Goal: Transaction & Acquisition: Purchase product/service

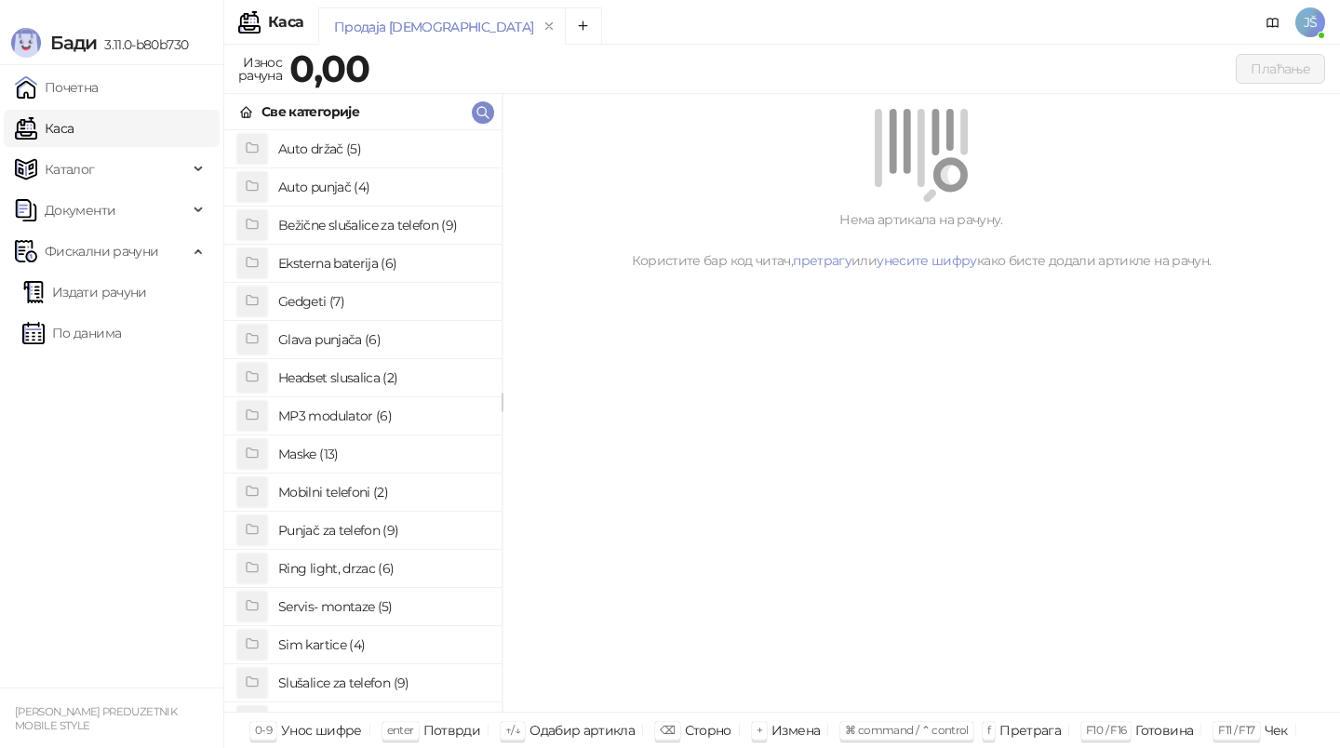
click at [340, 681] on h4 "Slušalice za telefon (9)" at bounding box center [382, 683] width 208 height 30
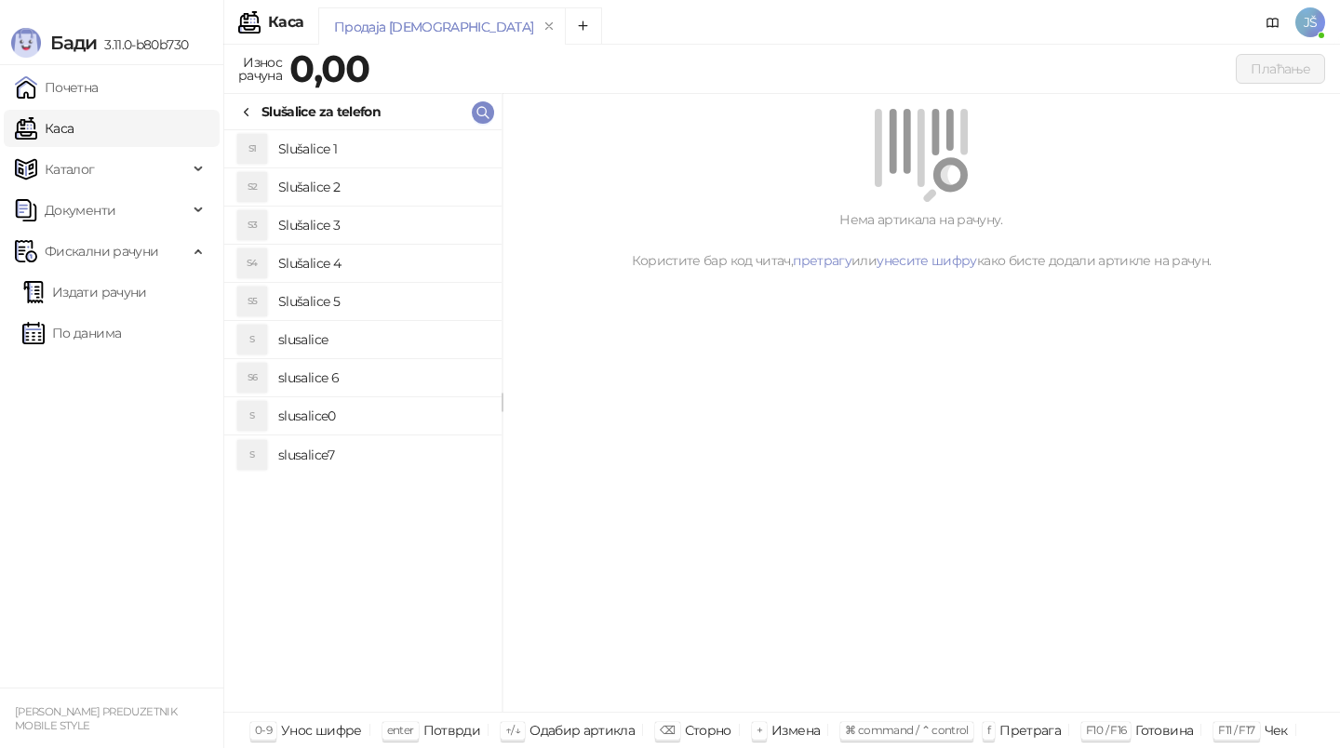
click at [380, 224] on h4 "Slušalice 3" at bounding box center [382, 225] width 208 height 30
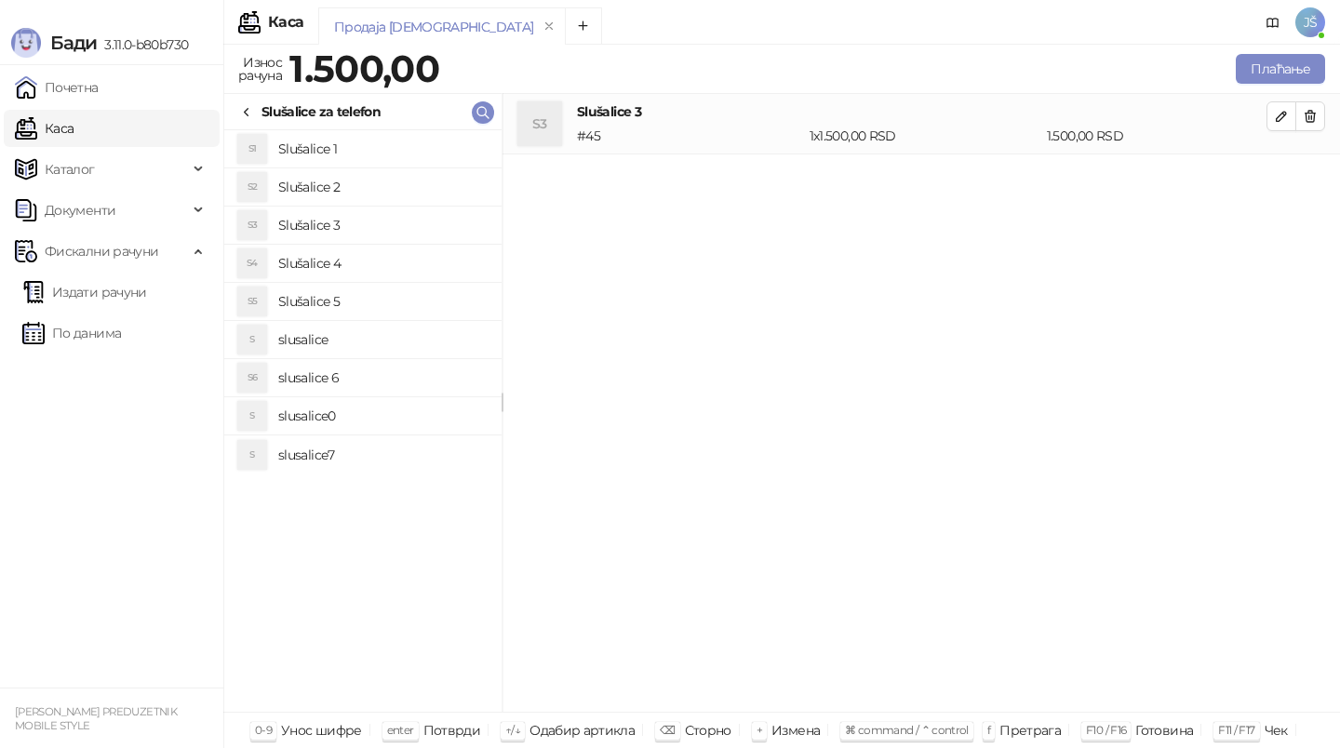
click at [264, 108] on div "Slušalice za telefon" at bounding box center [320, 111] width 119 height 20
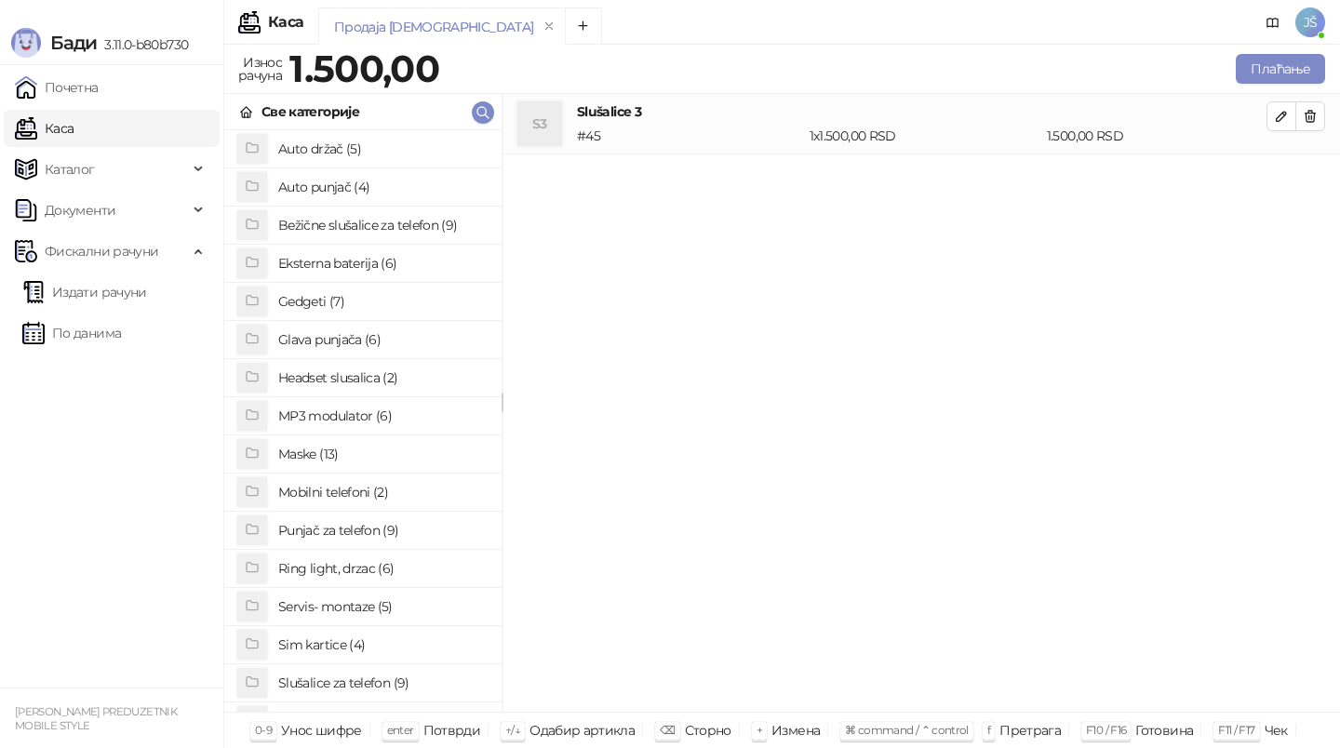
scroll to position [143, 0]
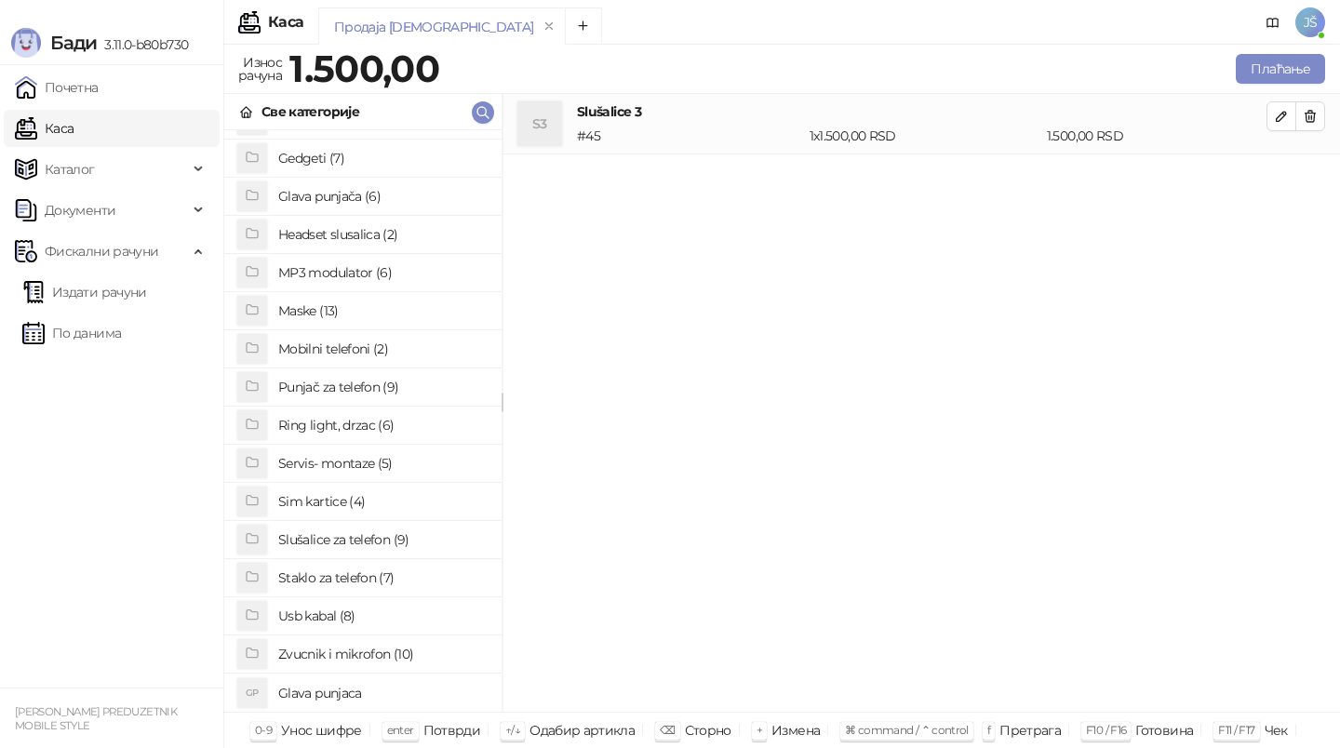
click at [291, 620] on h4 "Usb kabal (8)" at bounding box center [382, 616] width 208 height 30
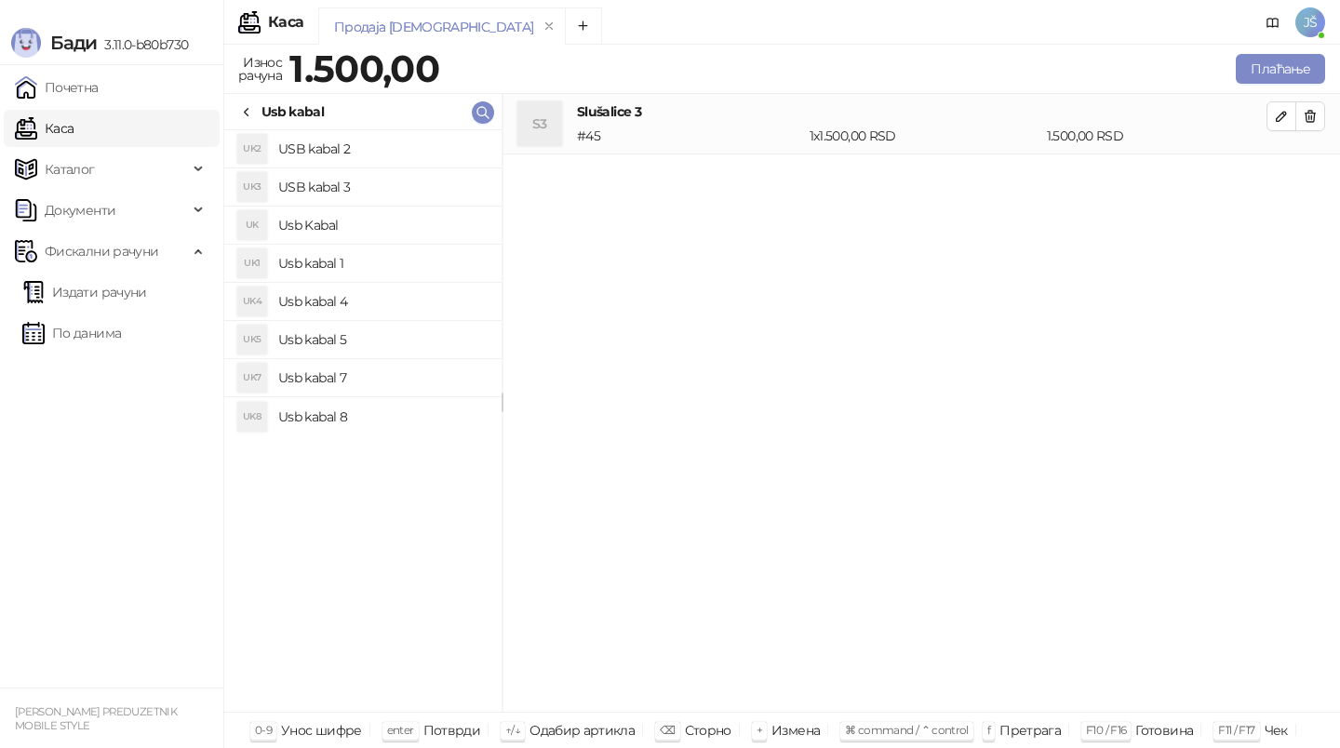
click at [367, 154] on h4 "USB kabal 2" at bounding box center [382, 149] width 208 height 30
click at [357, 289] on h4 "Usb kabal 4" at bounding box center [382, 302] width 208 height 30
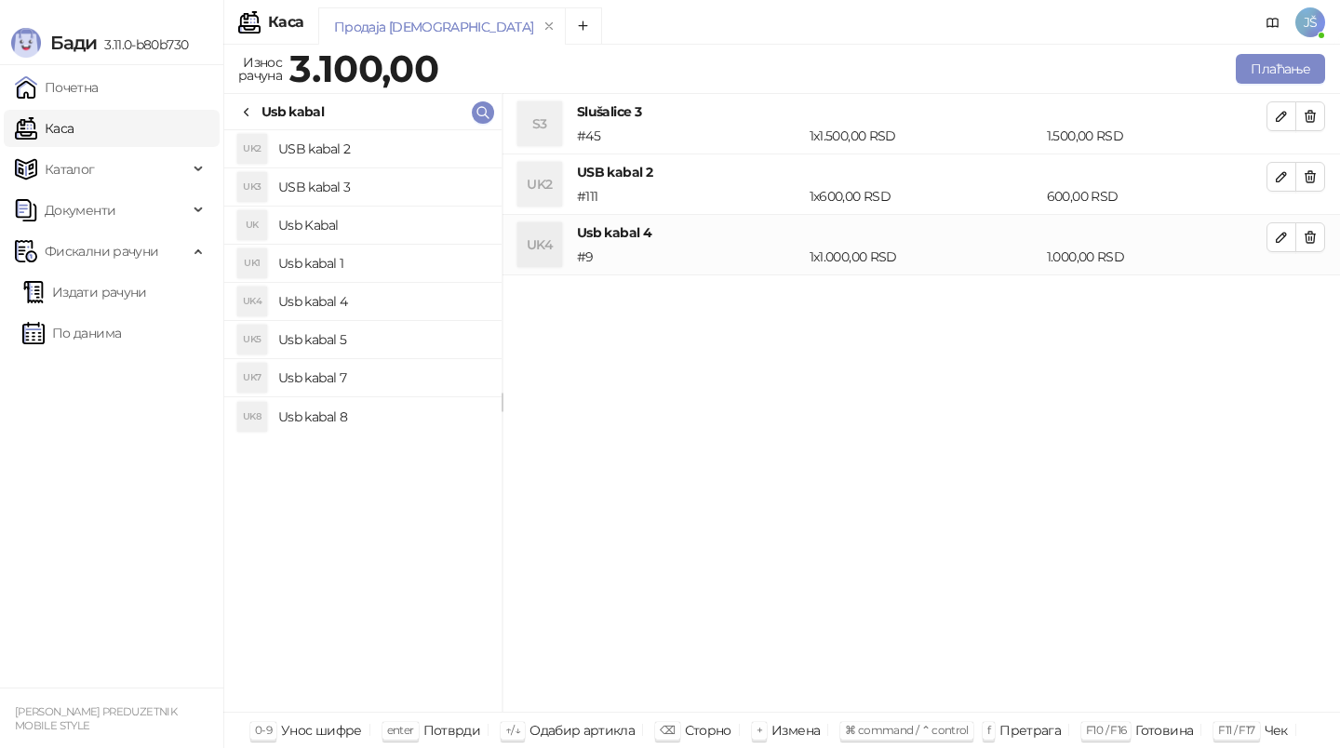
click at [379, 343] on h4 "Usb kabal 5" at bounding box center [382, 340] width 208 height 30
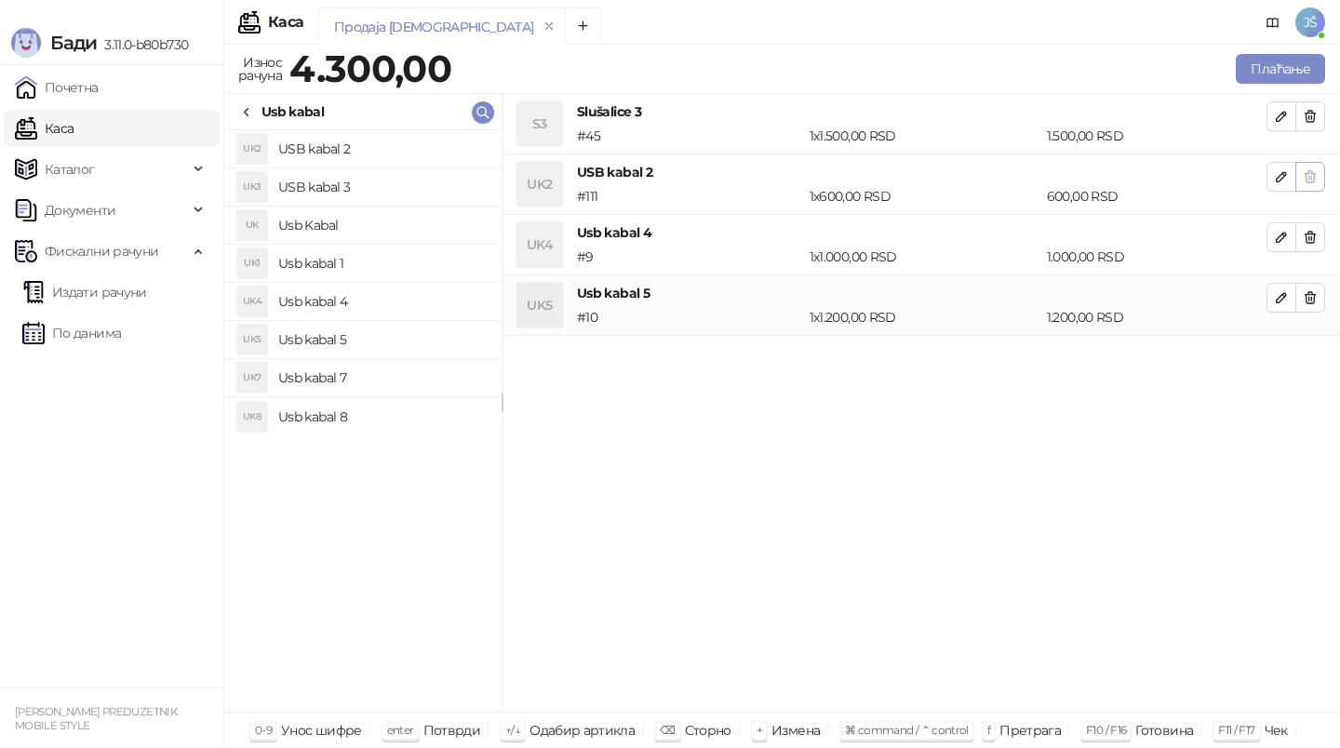
click at [1324, 168] on button "button" at bounding box center [1310, 177] width 30 height 30
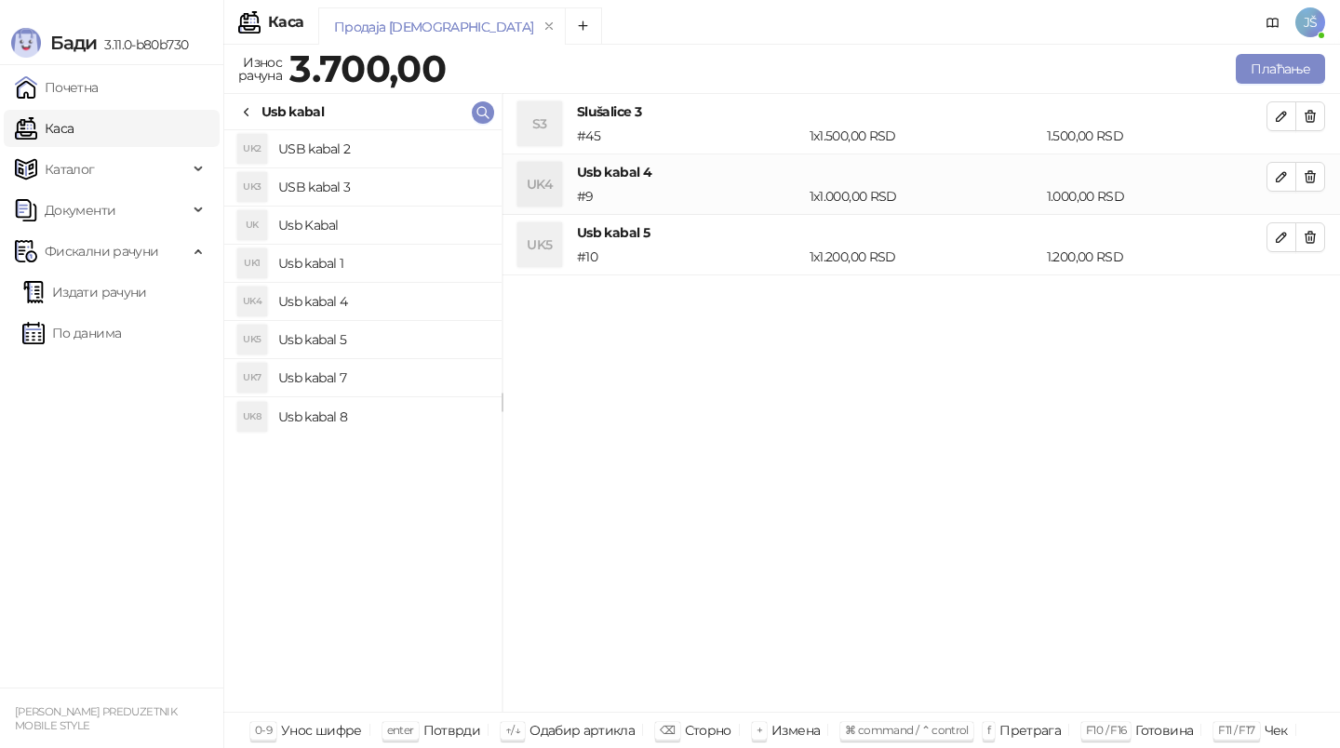
click at [1324, 168] on button "button" at bounding box center [1310, 177] width 30 height 30
click at [1269, 73] on button "Плаћање" at bounding box center [1279, 69] width 89 height 30
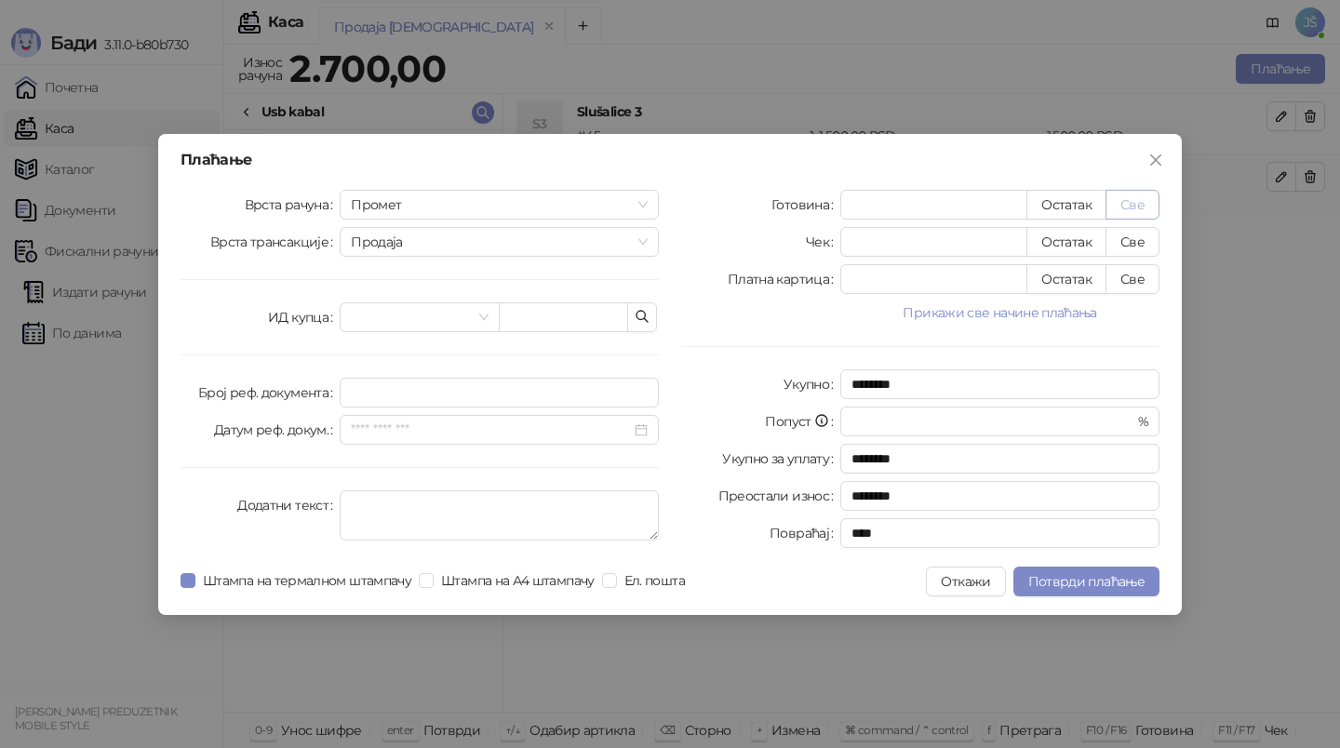
click at [1152, 217] on button "Све" at bounding box center [1132, 205] width 54 height 30
type input "****"
click at [1053, 577] on span "Потврди плаћање" at bounding box center [1086, 581] width 116 height 17
